Goal: Information Seeking & Learning: Find specific fact

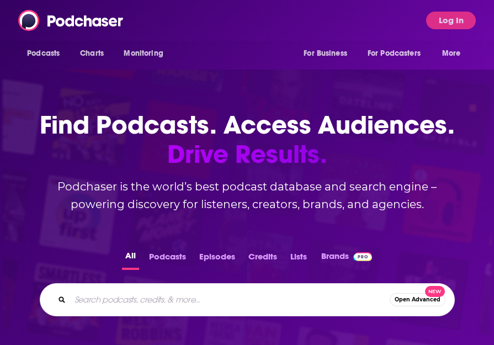
click at [205, 293] on input "Search podcasts, credits, & more..." at bounding box center [230, 300] width 320 height 18
type input "fund build scale"
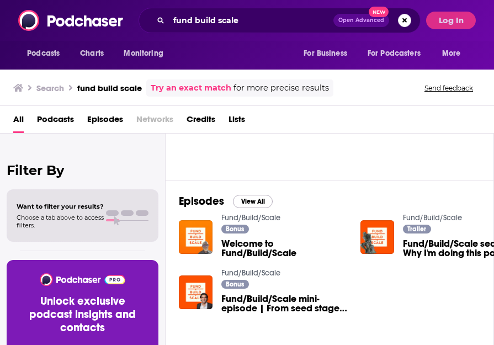
scroll to position [17, 0]
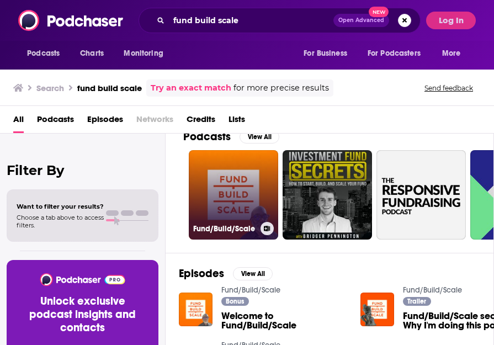
click at [242, 184] on link "Fund/Build/Scale" at bounding box center [233, 194] width 89 height 89
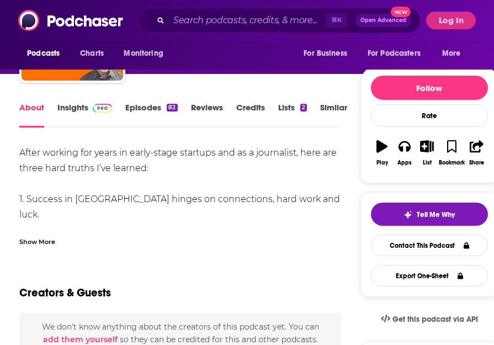
scroll to position [72, 0]
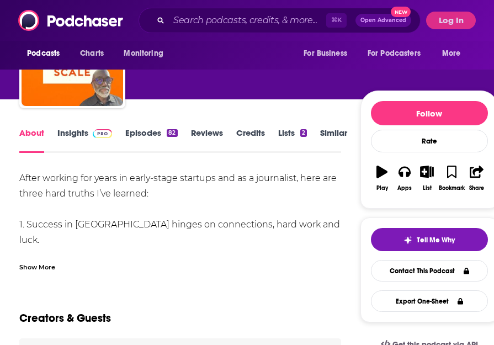
click at [86, 133] on link "Insights" at bounding box center [84, 140] width 55 height 25
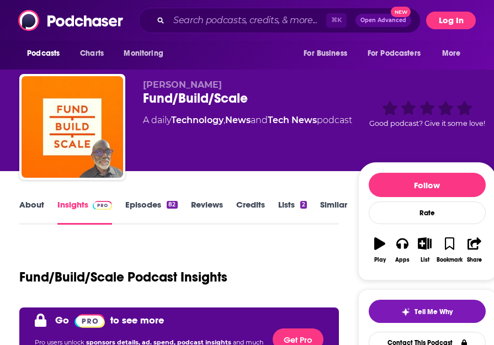
click at [465, 20] on button "Log In" at bounding box center [451, 21] width 50 height 18
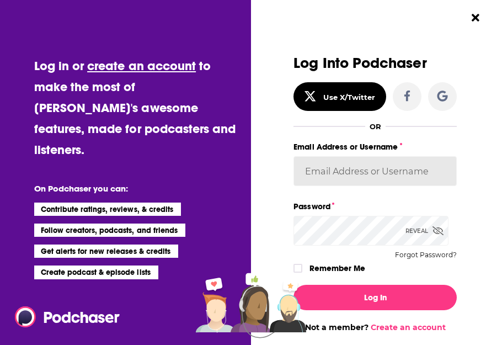
click at [362, 171] on input "Email Address or Username" at bounding box center [375, 171] width 163 height 30
paste input "kindrieri"
type input "kindrieri"
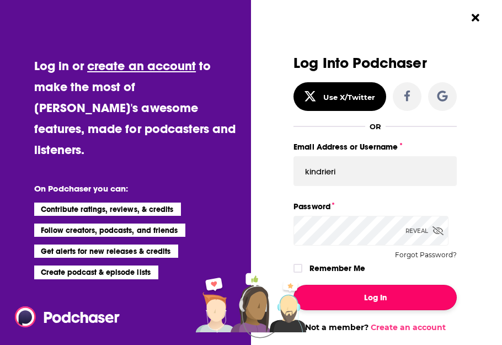
click at [388, 287] on button "Log In" at bounding box center [375, 297] width 163 height 25
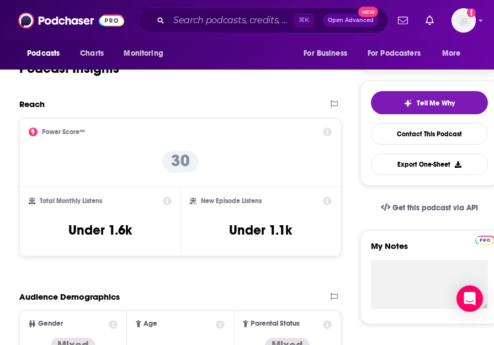
scroll to position [149, 0]
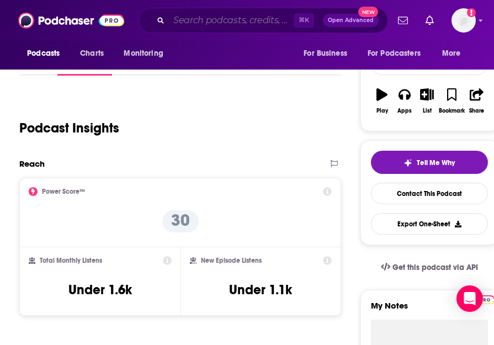
click at [189, 20] on input "Search podcasts, credits, & more..." at bounding box center [231, 21] width 125 height 18
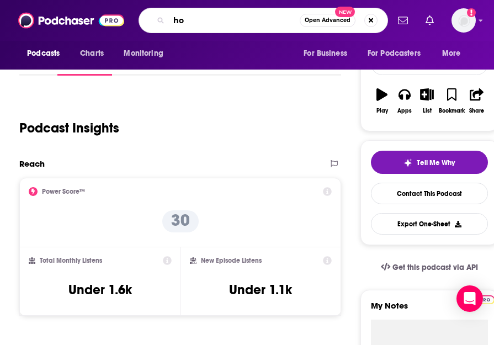
type input "h"
click at [287, 19] on input "teech podcasts with over 100K sub" at bounding box center [234, 21] width 131 height 18
drag, startPoint x: 263, startPoint y: 16, endPoint x: 319, endPoint y: 21, distance: 55.4
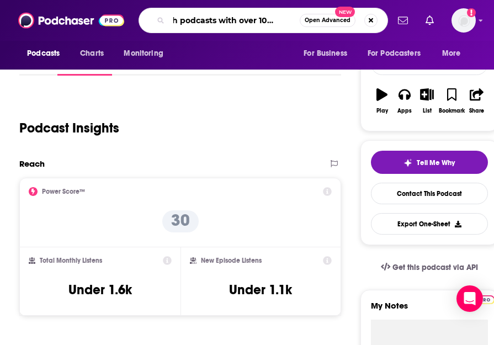
click at [360, 20] on div "teech podcasts with over 100K sub Open Advanced New" at bounding box center [264, 20] width 250 height 25
click at [293, 20] on input "teech podcasts with over 100K sub" at bounding box center [234, 21] width 131 height 18
type input "[PERSON_NAME] podcasts with over 100K subscribers"
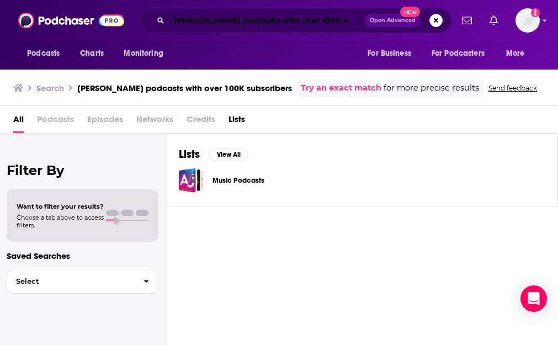
click at [183, 19] on input "[PERSON_NAME] podcasts with over 100K subscribers" at bounding box center [267, 21] width 196 height 18
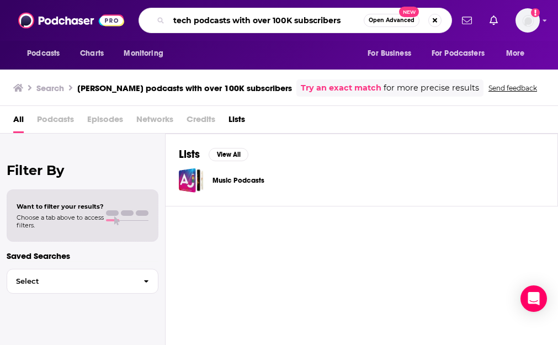
type input "tech podcasts with over 100K subscribers"
